Goal: Task Accomplishment & Management: Manage account settings

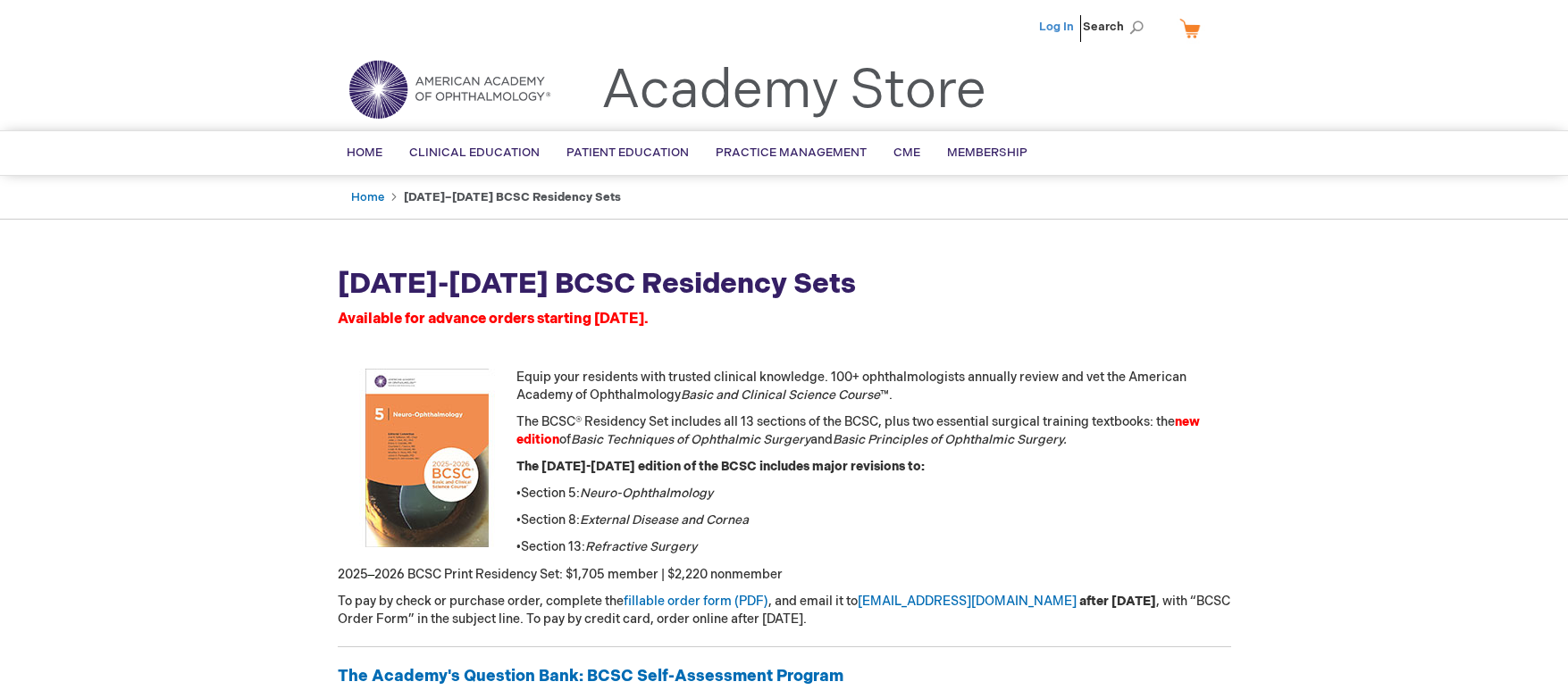
click at [1056, 21] on link "Log In" at bounding box center [1056, 26] width 34 height 14
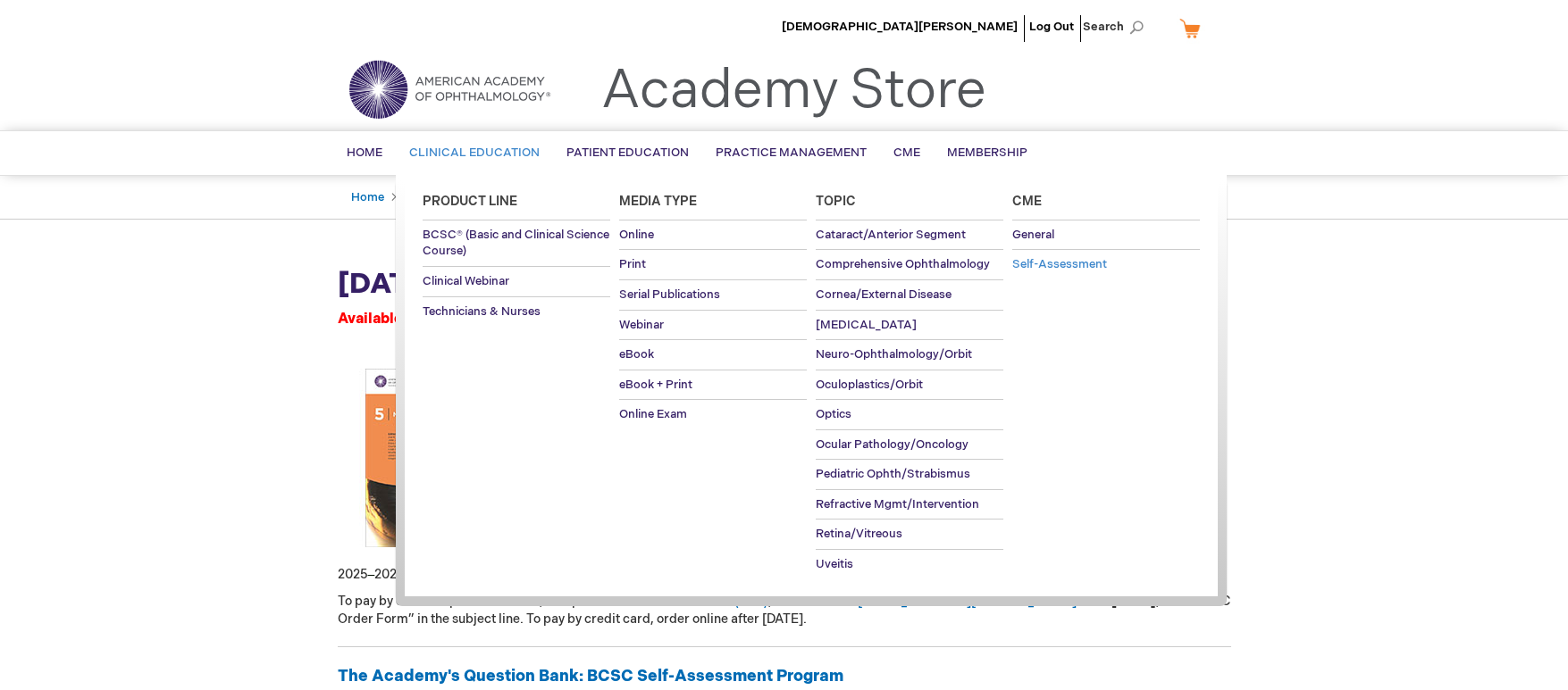
click at [1035, 269] on span "Self-Assessment" at bounding box center [1059, 264] width 95 height 14
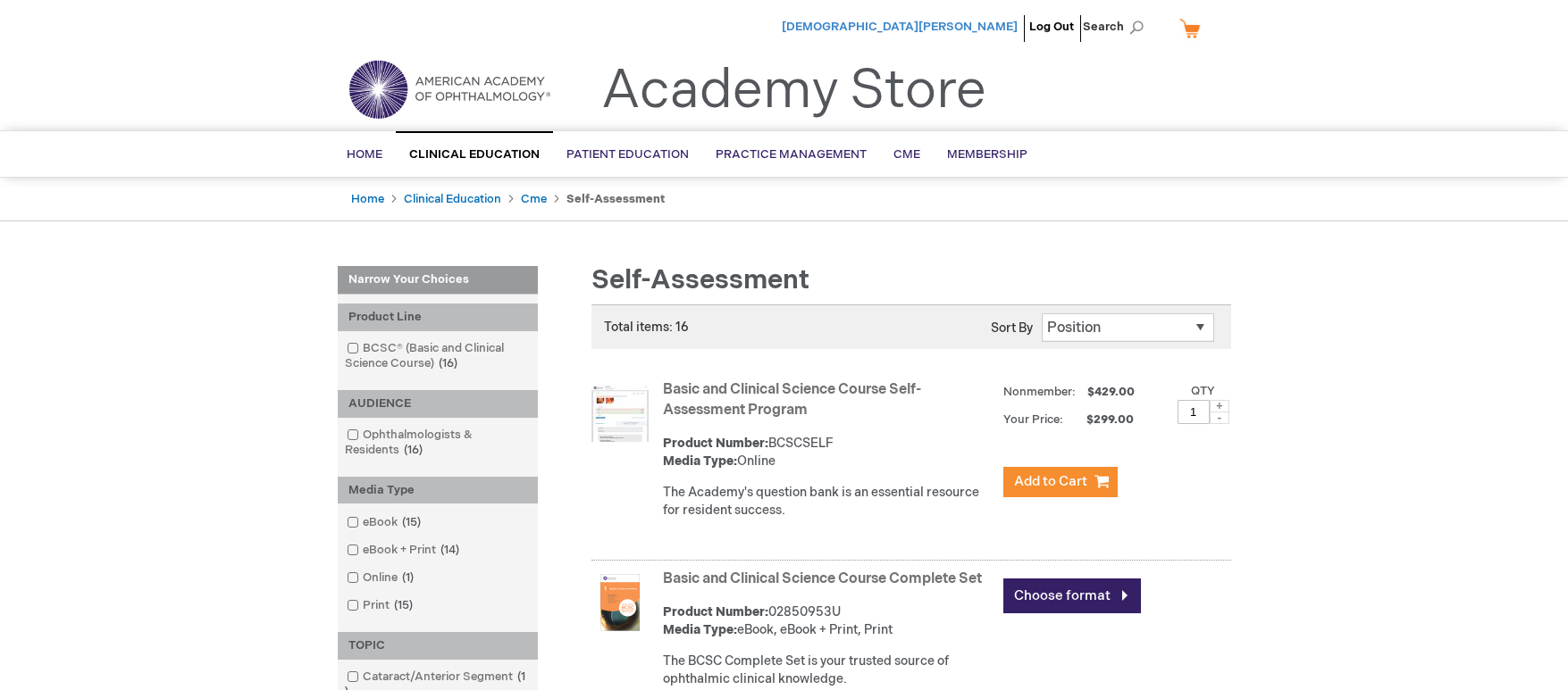
click at [960, 29] on span "[DEMOGRAPHIC_DATA][PERSON_NAME]" at bounding box center [899, 26] width 236 height 14
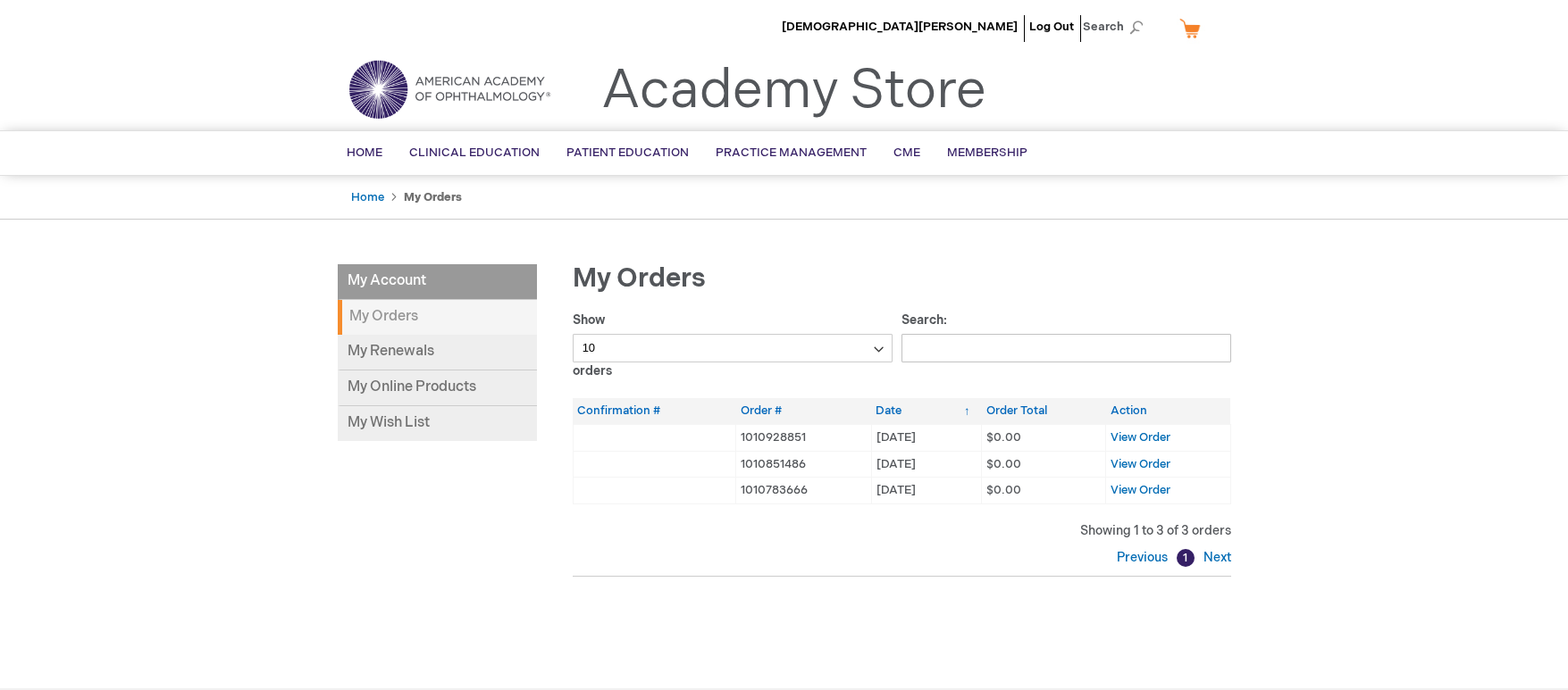
click at [416, 193] on strong "My Orders" at bounding box center [432, 197] width 58 height 14
click at [432, 381] on link "My Online Products" at bounding box center [437, 389] width 199 height 35
